Goal: Task Accomplishment & Management: Complete application form

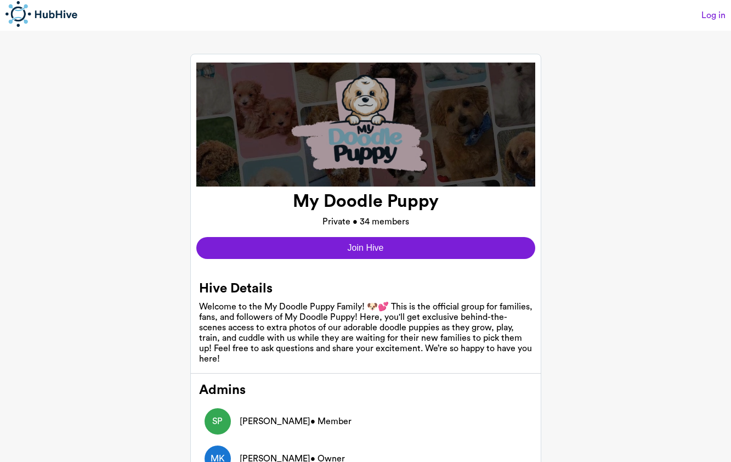
click at [385, 248] on button "Join Hive" at bounding box center [365, 248] width 339 height 22
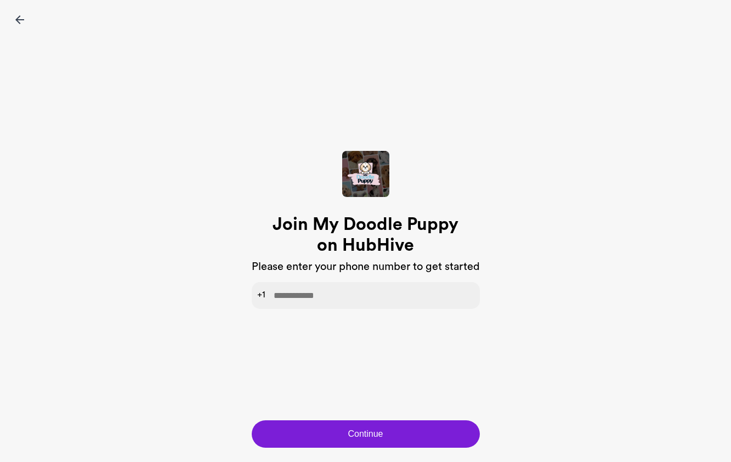
click at [342, 294] on input "tel" at bounding box center [366, 295] width 228 height 27
type input "**********"
click button "Continue" at bounding box center [366, 433] width 228 height 27
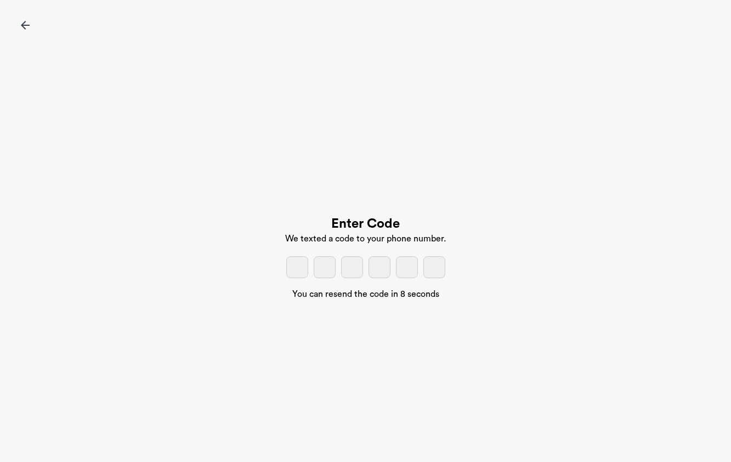
click at [291, 274] on input "tel" at bounding box center [297, 267] width 22 height 22
type input "*"
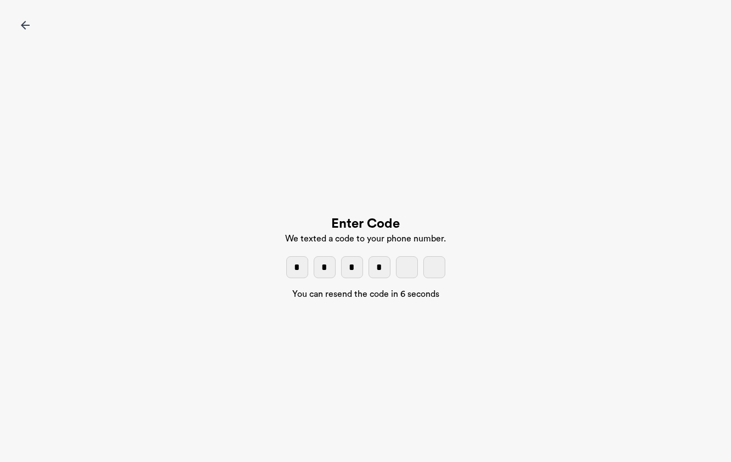
type input "*"
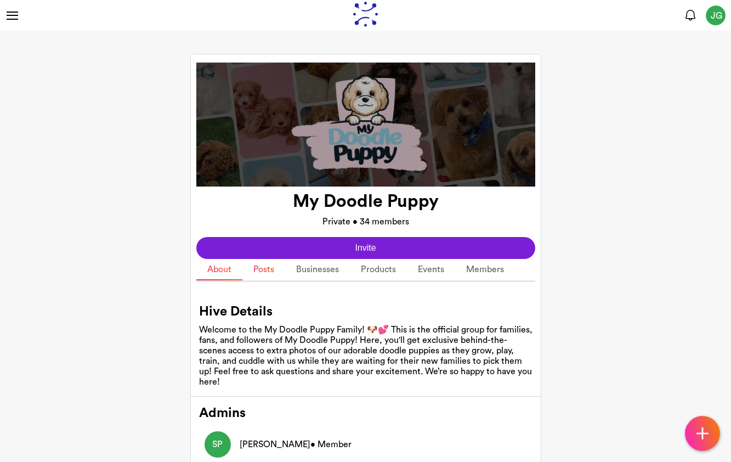
click at [272, 270] on link "Posts" at bounding box center [263, 269] width 43 height 21
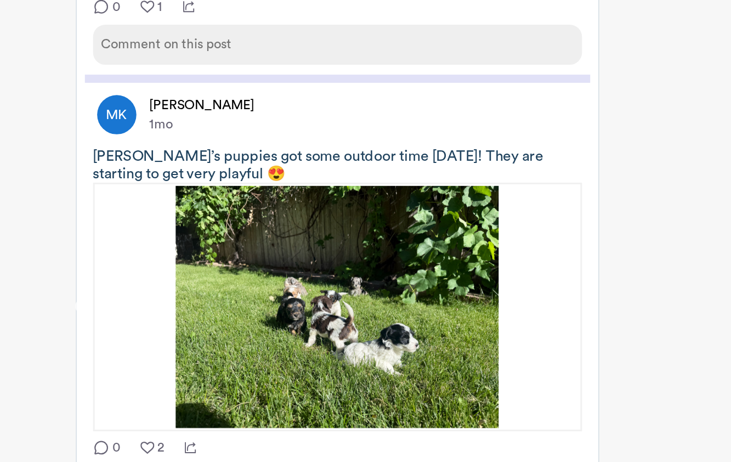
scroll to position [1652, 0]
